Goal: Task Accomplishment & Management: Manage account settings

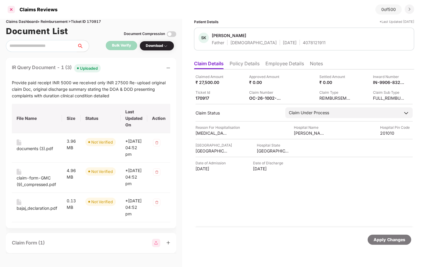
click at [9, 9] on div at bounding box center [11, 9] width 9 height 9
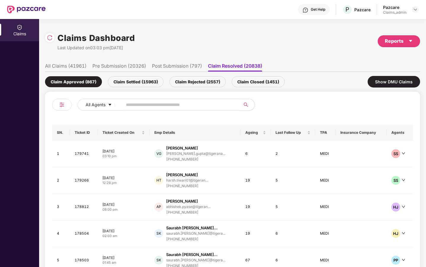
click at [215, 103] on input "text" at bounding box center [179, 104] width 106 height 9
paste input "**********"
type input "**********"
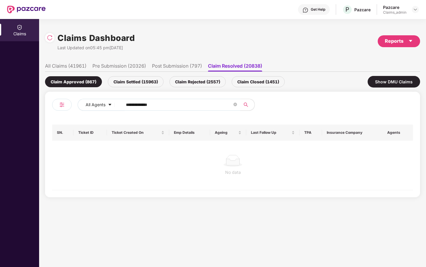
click at [195, 84] on div "Claim Rejected (2557)" at bounding box center [198, 81] width 56 height 11
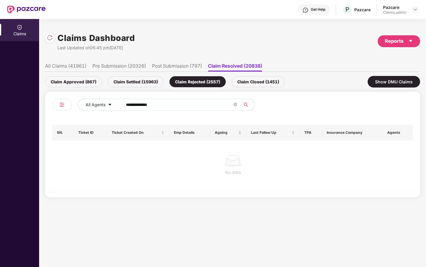
click at [255, 82] on div "Claim Closed (1451)" at bounding box center [258, 81] width 53 height 11
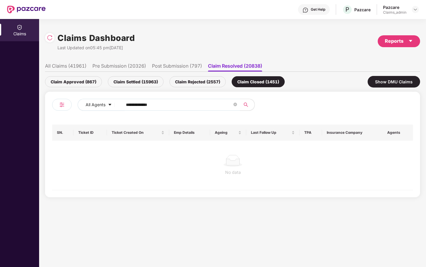
click at [130, 82] on div "Claim Settled (15963)" at bounding box center [136, 81] width 56 height 11
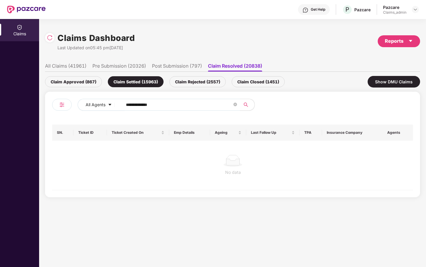
click at [60, 67] on li "All Claims (41961)" at bounding box center [66, 67] width 42 height 9
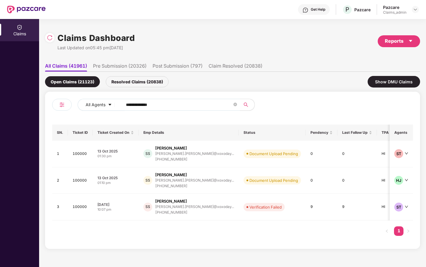
click at [143, 79] on div "Resolved Claims (20838)" at bounding box center [137, 81] width 63 height 11
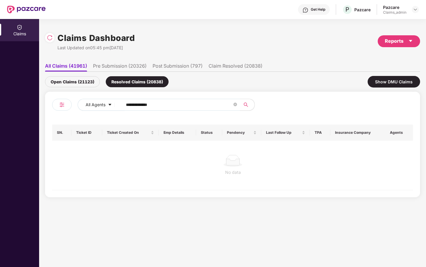
click at [78, 81] on div "Open Claims (21123)" at bounding box center [72, 81] width 55 height 11
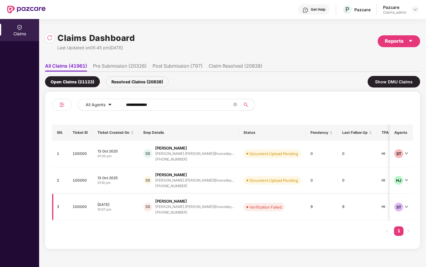
click at [189, 200] on div "[PERSON_NAME]" at bounding box center [194, 201] width 79 height 6
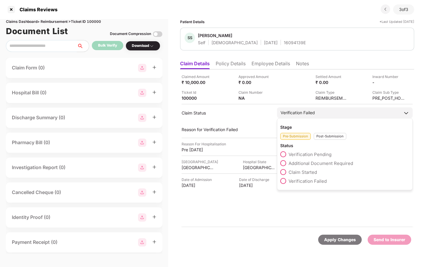
click at [335, 137] on div "Post-Submission" at bounding box center [330, 136] width 33 height 7
click at [297, 196] on span "Claim Closed" at bounding box center [303, 199] width 28 height 6
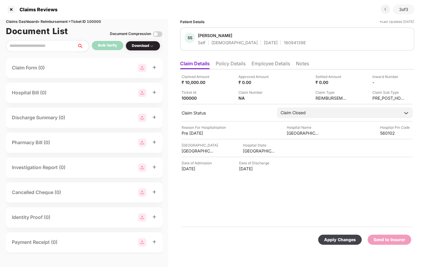
click at [344, 241] on div "Apply Changes" at bounding box center [340, 239] width 32 height 7
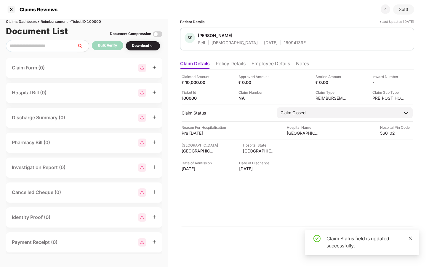
click at [411, 236] on icon "close" at bounding box center [411, 238] width 4 height 4
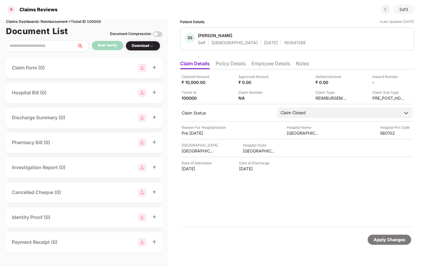
click at [10, 9] on div at bounding box center [11, 9] width 9 height 9
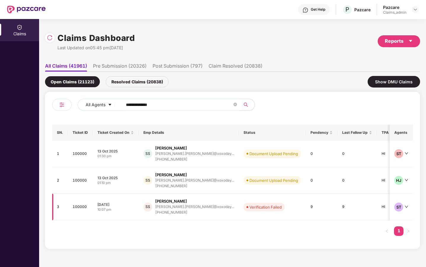
click at [202, 203] on td "SS [PERSON_NAME] [PERSON_NAME].[PERSON_NAME]@xoxoday... [PHONE_NUMBER]" at bounding box center [189, 207] width 100 height 27
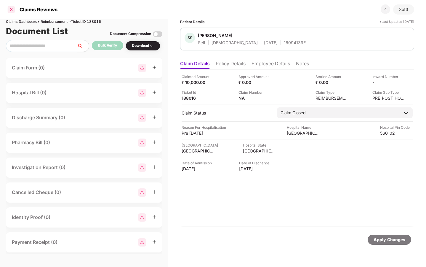
click at [12, 7] on div at bounding box center [11, 9] width 9 height 9
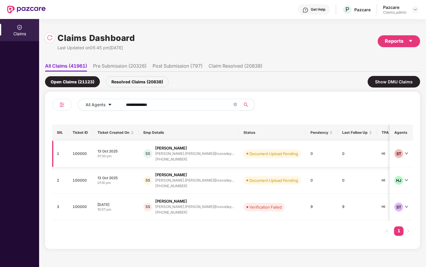
click at [254, 159] on td "Document Upload Pending" at bounding box center [272, 154] width 67 height 27
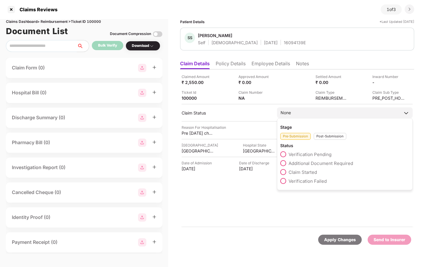
click at [348, 115] on div "None" at bounding box center [345, 112] width 136 height 11
click at [337, 136] on div "Post-Submission" at bounding box center [330, 136] width 33 height 7
click at [305, 198] on span "Claim Closed" at bounding box center [303, 199] width 28 height 6
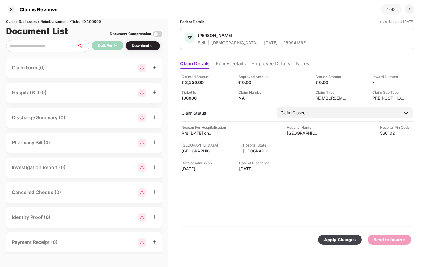
click at [352, 237] on div "Apply Changes" at bounding box center [340, 239] width 32 height 7
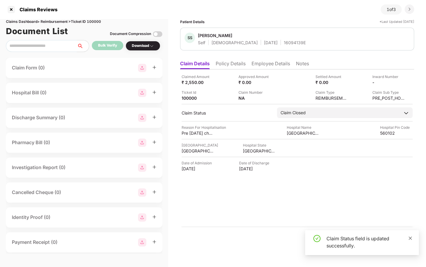
click at [410, 239] on icon "close" at bounding box center [410, 237] width 3 height 3
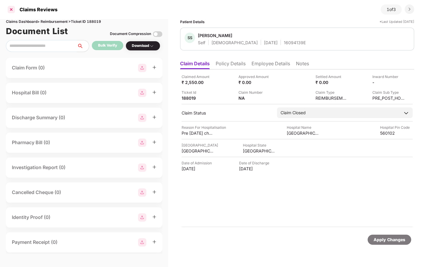
click at [11, 11] on div at bounding box center [11, 9] width 9 height 9
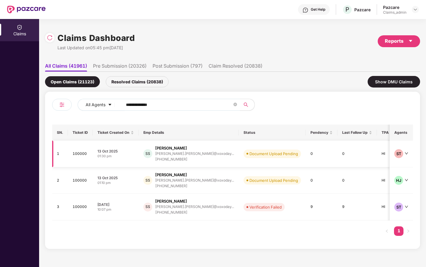
click at [183, 157] on div "[PHONE_NUMBER]" at bounding box center [194, 160] width 79 height 6
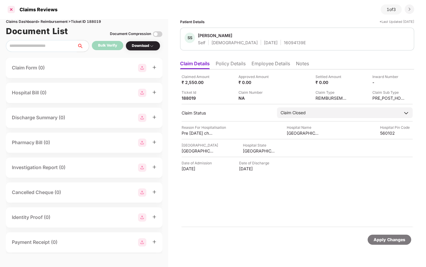
click at [11, 11] on div at bounding box center [11, 9] width 9 height 9
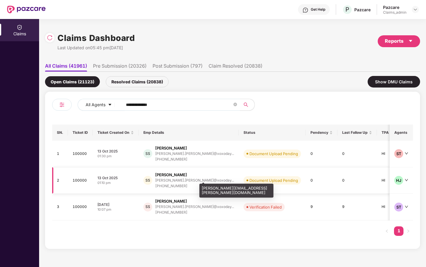
click at [170, 180] on div "[PERSON_NAME].[PERSON_NAME]@xoxoday..." at bounding box center [194, 180] width 79 height 4
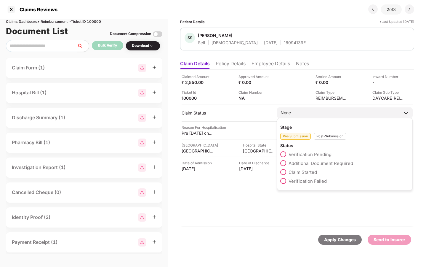
click at [325, 134] on div "Post-Submission" at bounding box center [330, 136] width 33 height 7
click at [302, 199] on span "Claim Closed" at bounding box center [303, 199] width 28 height 6
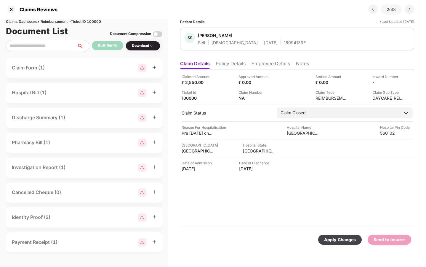
click at [348, 242] on div "Apply Changes" at bounding box center [340, 239] width 32 height 7
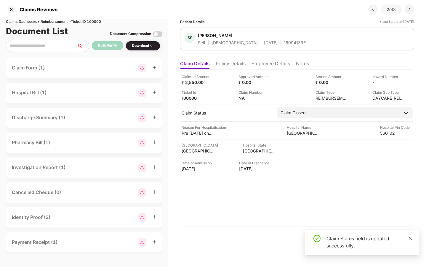
click at [410, 238] on icon "close" at bounding box center [410, 237] width 3 height 3
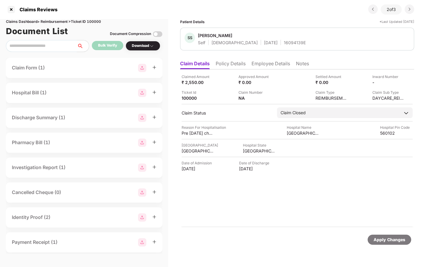
click at [403, 241] on div "Apply Changes" at bounding box center [390, 239] width 32 height 7
click at [10, 8] on div at bounding box center [11, 9] width 9 height 9
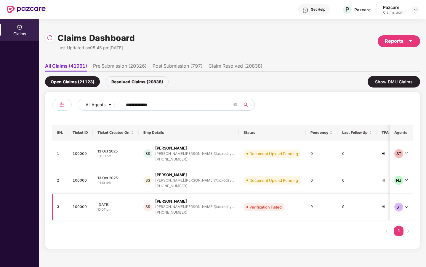
click at [250, 206] on div "Verification Failed" at bounding box center [266, 207] width 32 height 6
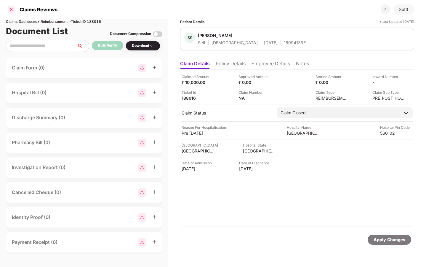
click at [12, 9] on div at bounding box center [11, 9] width 9 height 9
